Goal: Transaction & Acquisition: Book appointment/travel/reservation

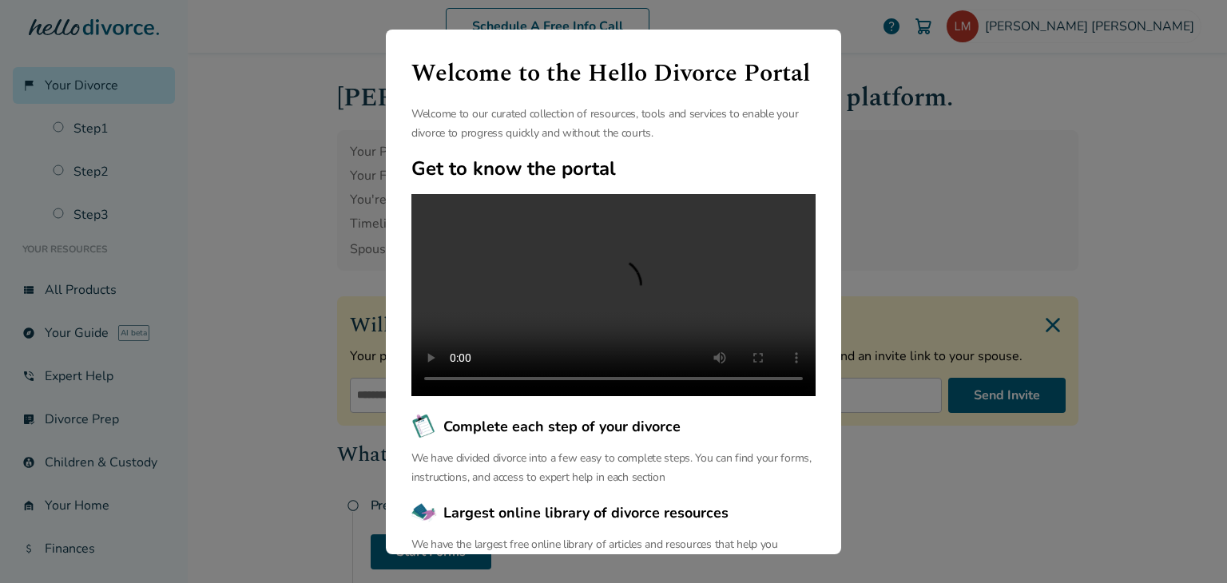
scroll to position [166, 0]
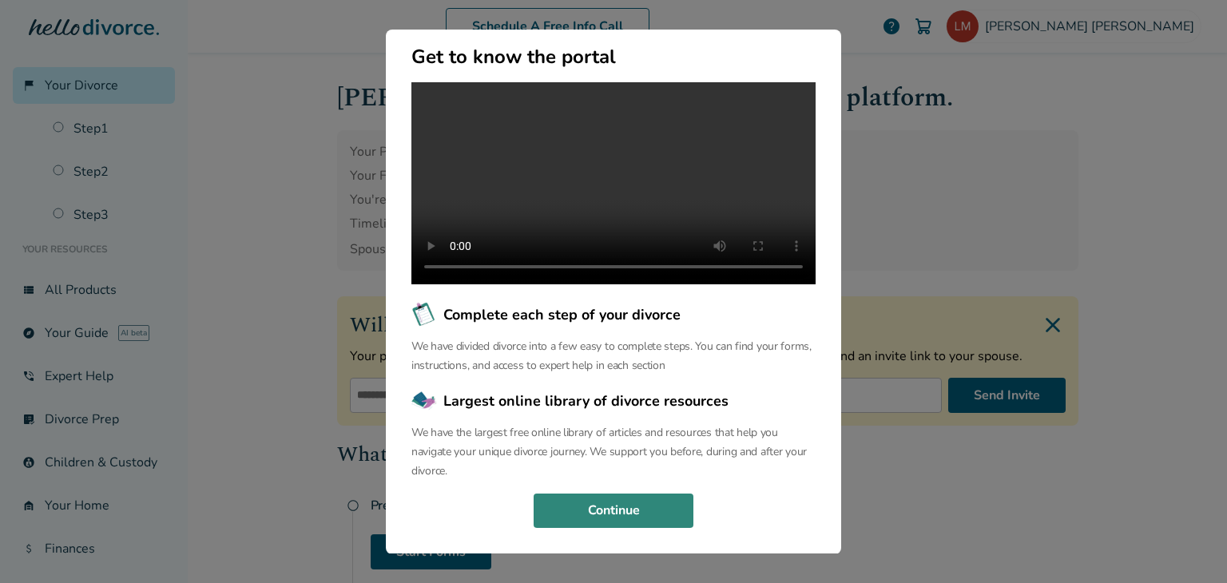
click at [598, 504] on button "Continue" at bounding box center [614, 511] width 160 height 35
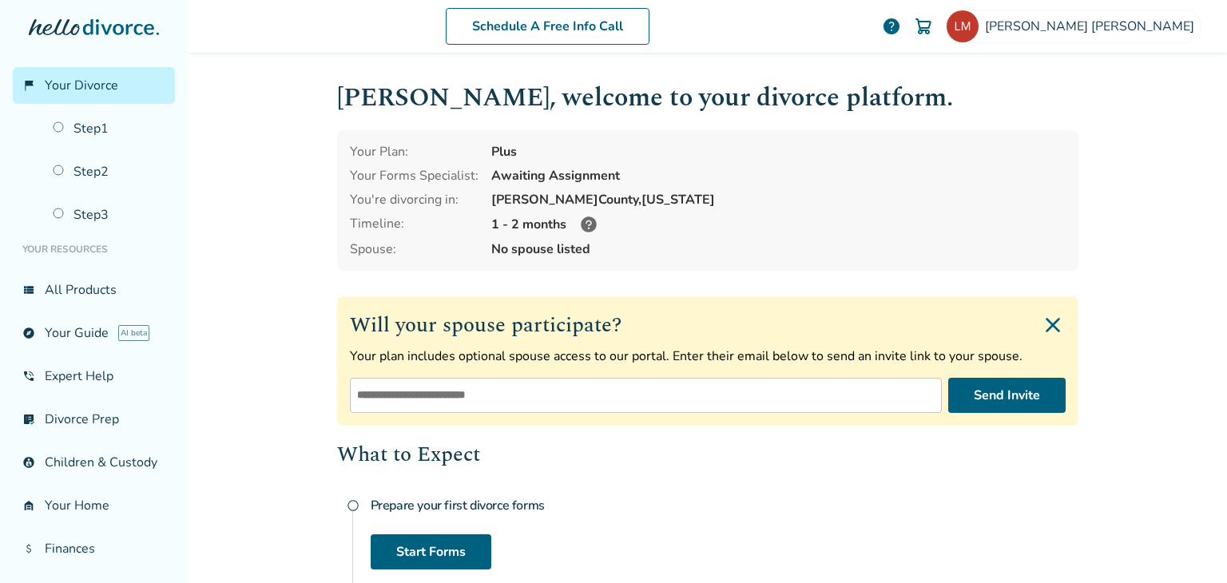
click at [246, 185] on div "Schedule A Free Info Call [PERSON_NAME] help Schedule A Free Call [PERSON_NAME]…" at bounding box center [708, 291] width 1040 height 583
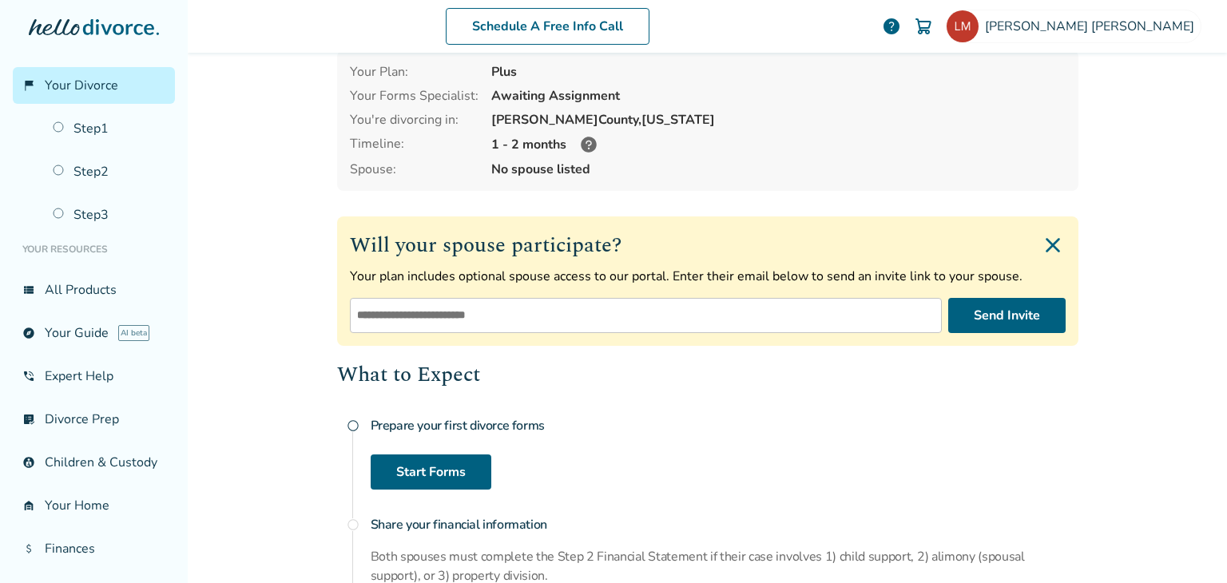
click at [370, 307] on input "email" at bounding box center [646, 315] width 592 height 35
type input "**********"
click at [969, 319] on button "Send Invite" at bounding box center [1007, 315] width 117 height 35
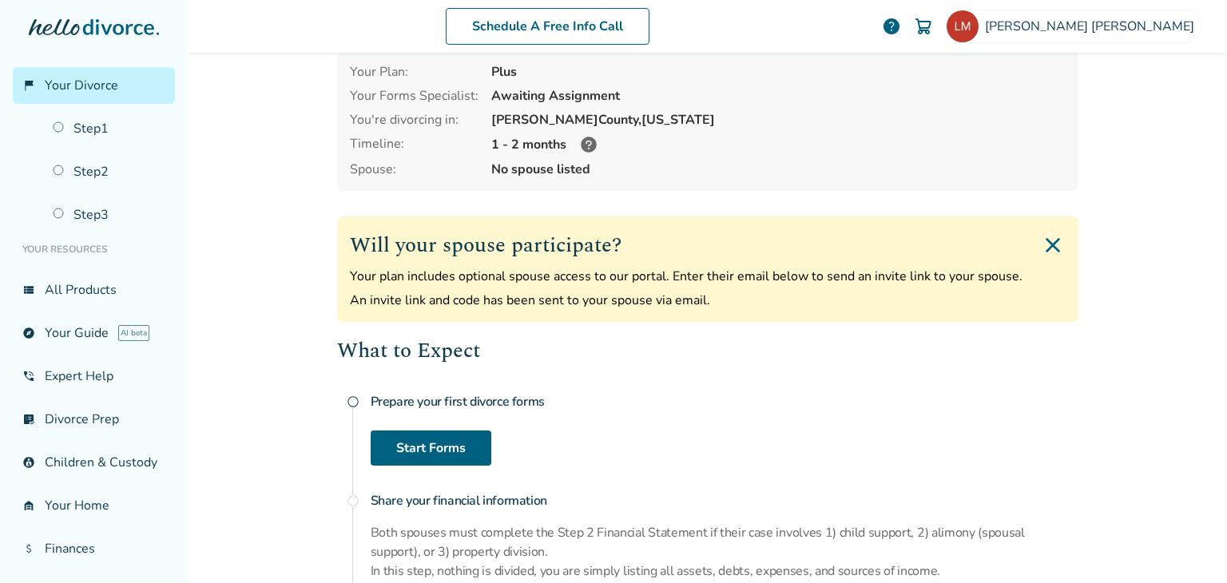
click at [275, 298] on div "Schedule A Free Info Call [PERSON_NAME] help Schedule A Free Call [PERSON_NAME]…" at bounding box center [708, 291] width 1040 height 583
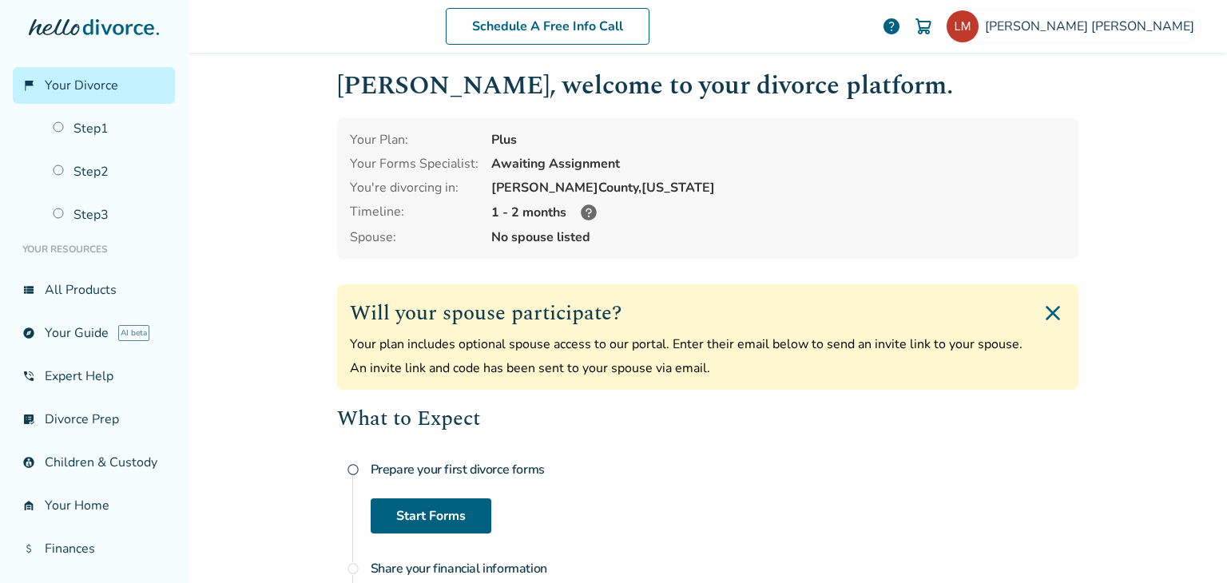
scroll to position [0, 0]
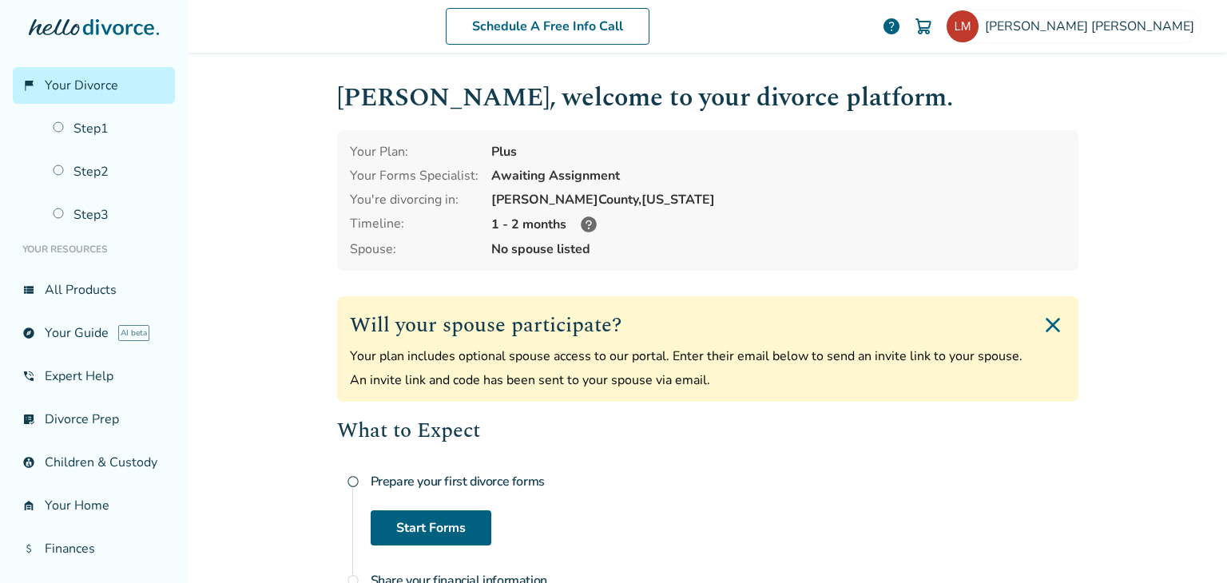
click at [310, 225] on div "Schedule A Free Info Call [PERSON_NAME] help Schedule A Free Call [PERSON_NAME]…" at bounding box center [708, 291] width 1040 height 583
click at [583, 222] on icon at bounding box center [589, 225] width 16 height 16
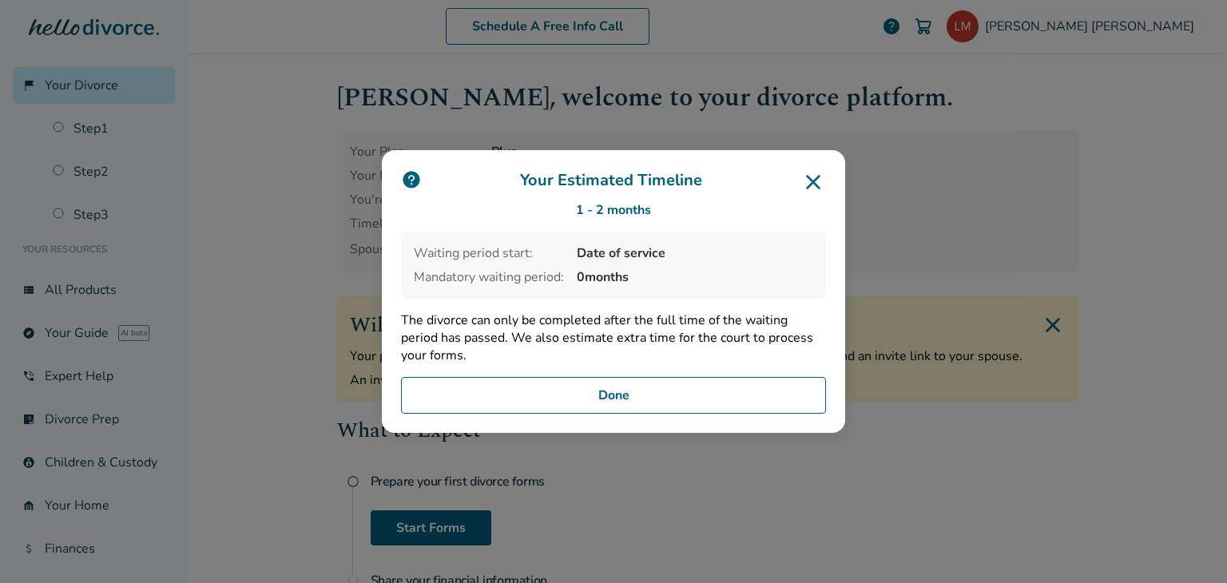
click at [812, 178] on icon at bounding box center [814, 182] width 26 height 26
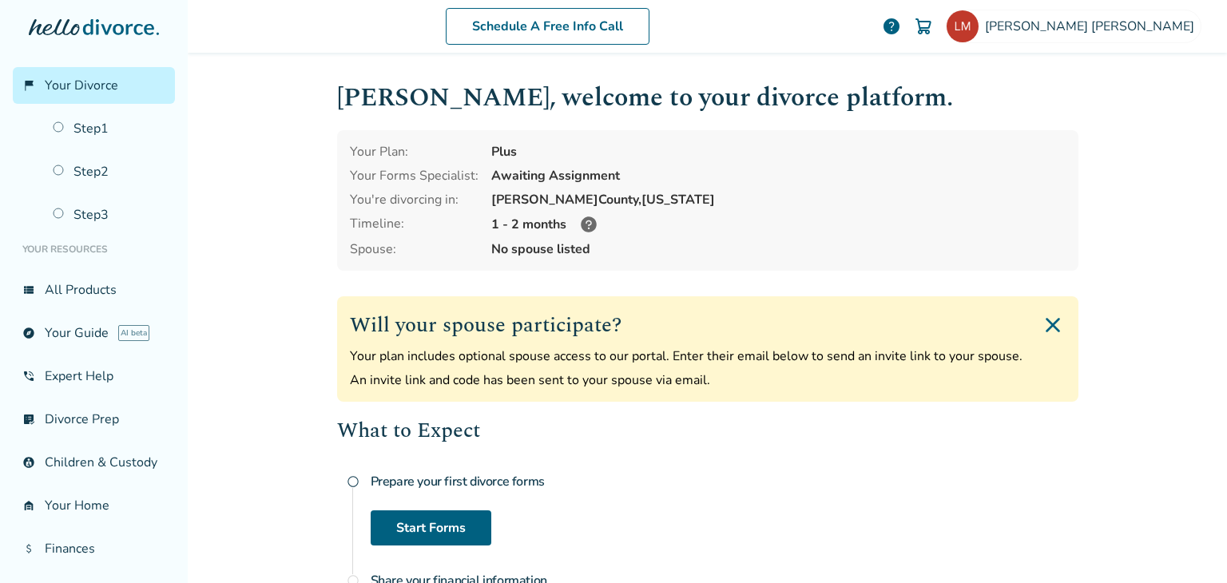
drag, startPoint x: 234, startPoint y: 212, endPoint x: 246, endPoint y: 215, distance: 12.4
click at [236, 213] on div "Schedule A Free Info Call [PERSON_NAME] help Schedule A Free Call [PERSON_NAME]…" at bounding box center [708, 291] width 1040 height 583
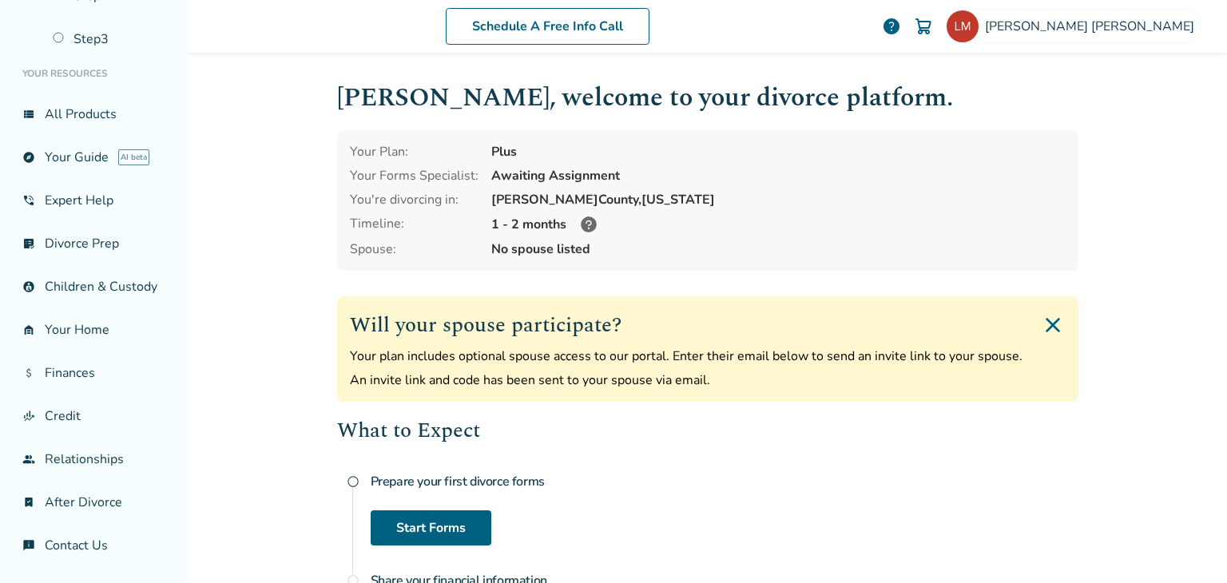
scroll to position [189, 0]
click at [276, 361] on div "Schedule A Free Info Call [PERSON_NAME] help Schedule A Free Call [PERSON_NAME]…" at bounding box center [708, 291] width 1040 height 583
drag, startPoint x: 1140, startPoint y: 0, endPoint x: 909, endPoint y: 135, distance: 268.2
click at [906, 141] on div "Your Plan: Plus Your Forms Specialist: Awaiting Assignment You're divorcing in:…" at bounding box center [708, 200] width 742 height 141
click at [767, 234] on div "Your Plan: Plus Your Forms Specialist: Awaiting Assignment You're divorcing in:…" at bounding box center [708, 200] width 742 height 141
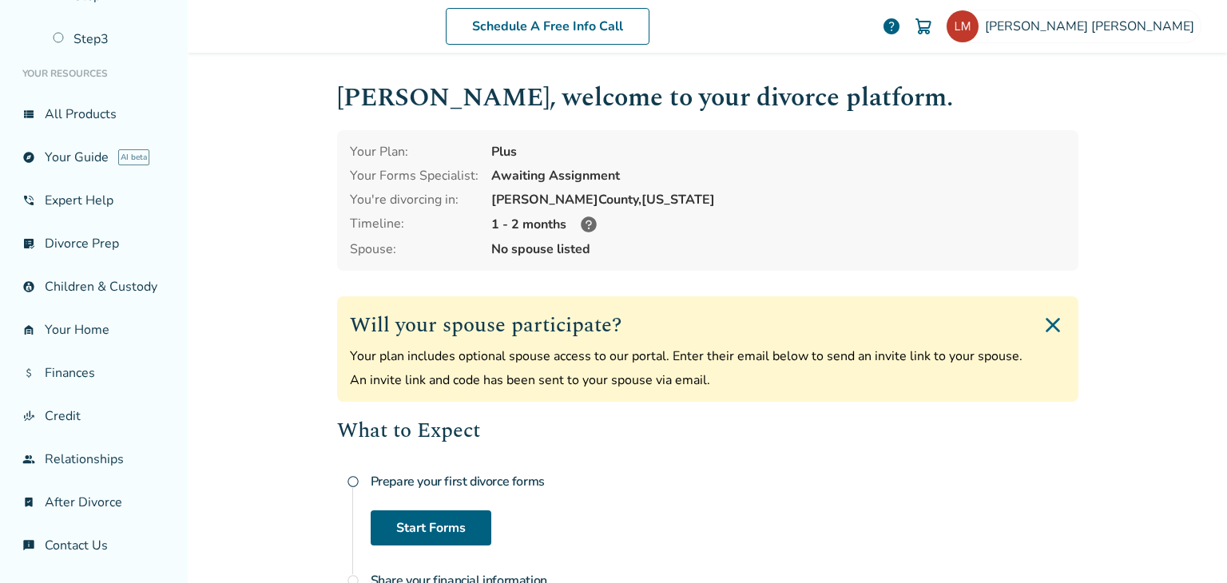
click at [263, 296] on div "Schedule A Free Info Call [PERSON_NAME] help Schedule A Free Call [PERSON_NAME]…" at bounding box center [708, 291] width 1040 height 583
